Goal: Task Accomplishment & Management: Use online tool/utility

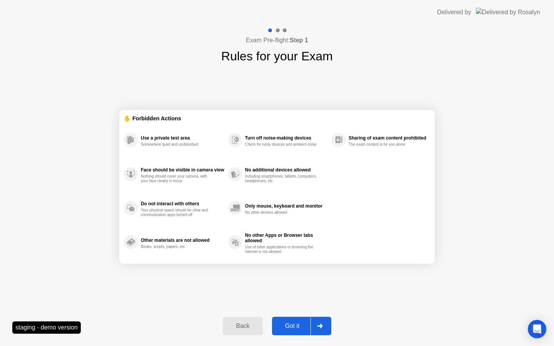
click at [305, 323] on div "Got it" at bounding box center [292, 326] width 36 height 7
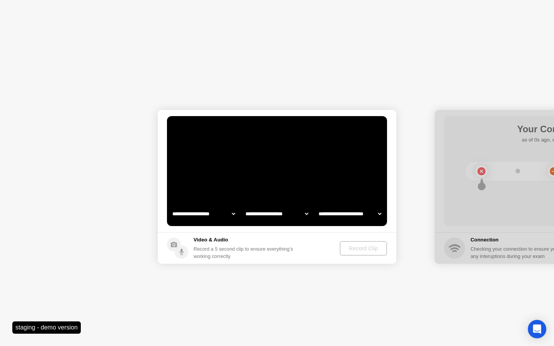
select select "**********"
select select "*******"
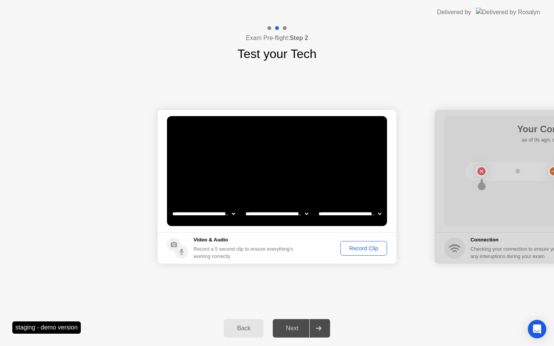
click at [344, 250] on div "Record Clip" at bounding box center [363, 248] width 41 height 6
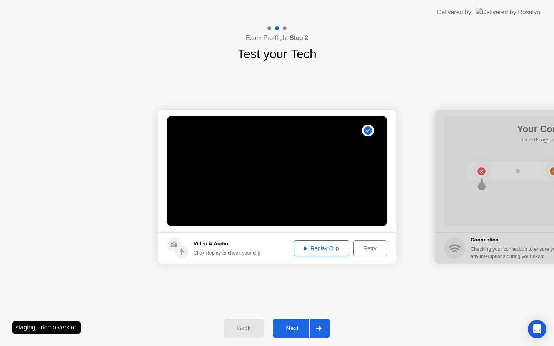
click at [312, 324] on div at bounding box center [318, 329] width 18 height 18
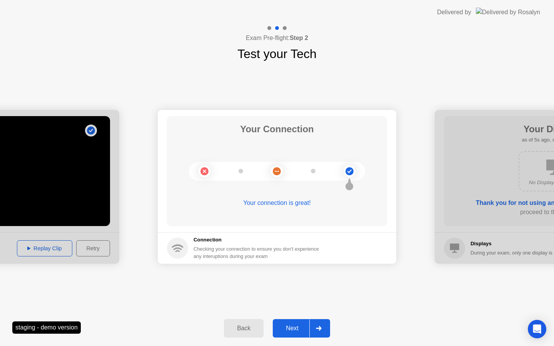
click at [310, 325] on div at bounding box center [318, 329] width 18 height 18
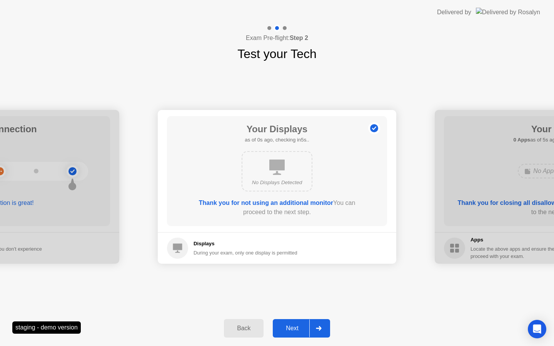
click at [312, 325] on div at bounding box center [318, 329] width 18 height 18
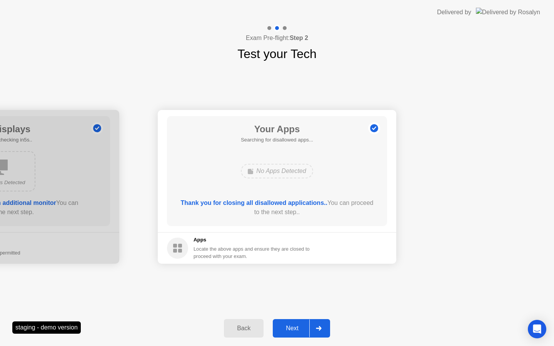
click at [312, 325] on div at bounding box center [318, 329] width 18 height 18
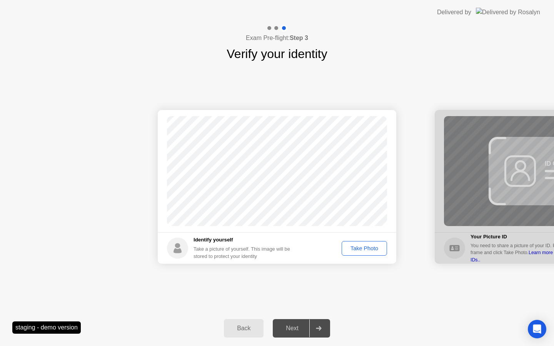
click at [355, 251] on div "Take Photo" at bounding box center [364, 248] width 40 height 6
click at [317, 315] on div "Back Next" at bounding box center [277, 328] width 554 height 35
click at [312, 327] on div at bounding box center [318, 329] width 18 height 18
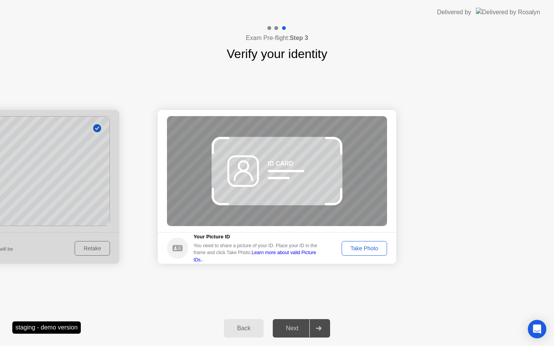
click at [353, 244] on button "Take Photo" at bounding box center [364, 248] width 45 height 15
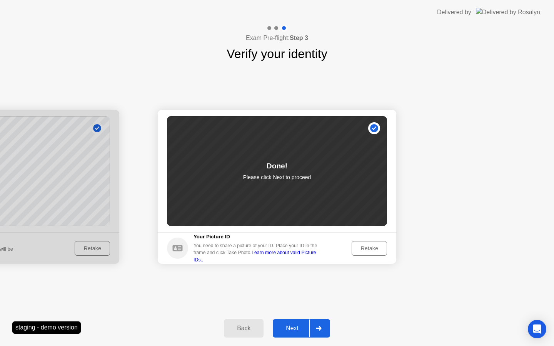
click at [311, 328] on div at bounding box center [318, 329] width 18 height 18
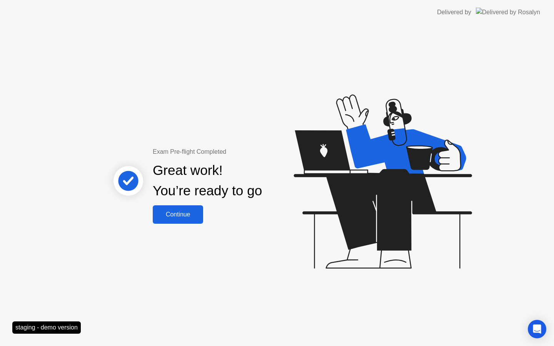
click at [196, 214] on div "Continue" at bounding box center [178, 214] width 46 height 7
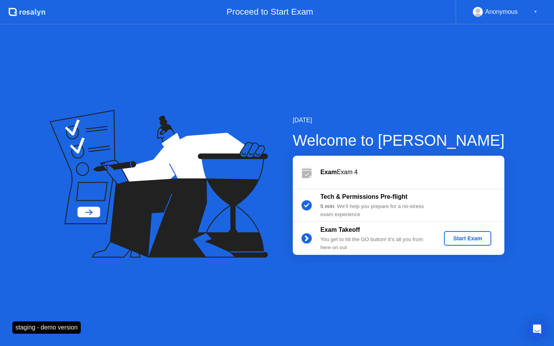
click at [445, 236] on button "Start Exam" at bounding box center [467, 238] width 47 height 15
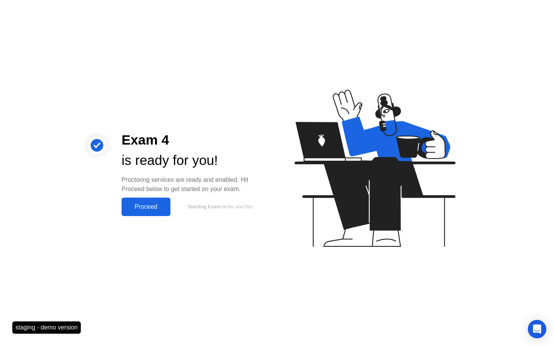
click at [152, 209] on div "Proceed" at bounding box center [146, 206] width 44 height 7
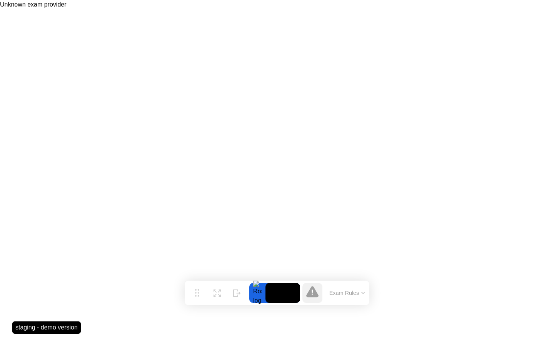
click at [348, 296] on button "Exam Rules" at bounding box center [347, 293] width 41 height 7
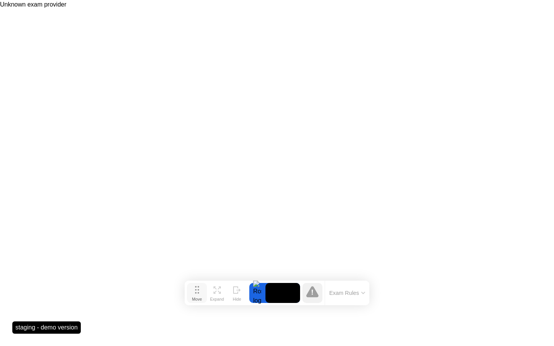
click at [202, 292] on button "Move" at bounding box center [197, 293] width 20 height 20
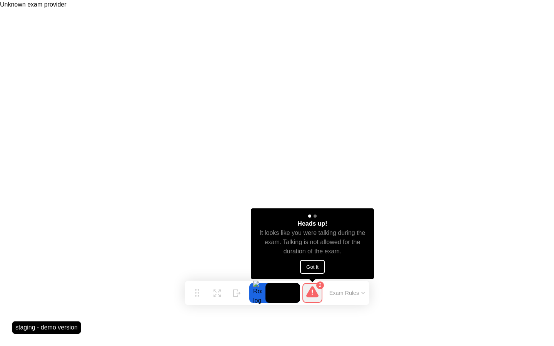
click at [310, 263] on button "Got it" at bounding box center [312, 267] width 25 height 14
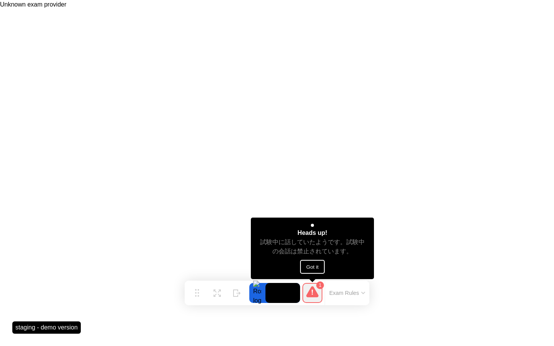
click at [310, 267] on button "Got it" at bounding box center [312, 267] width 25 height 14
